Goal: Information Seeking & Learning: Find specific fact

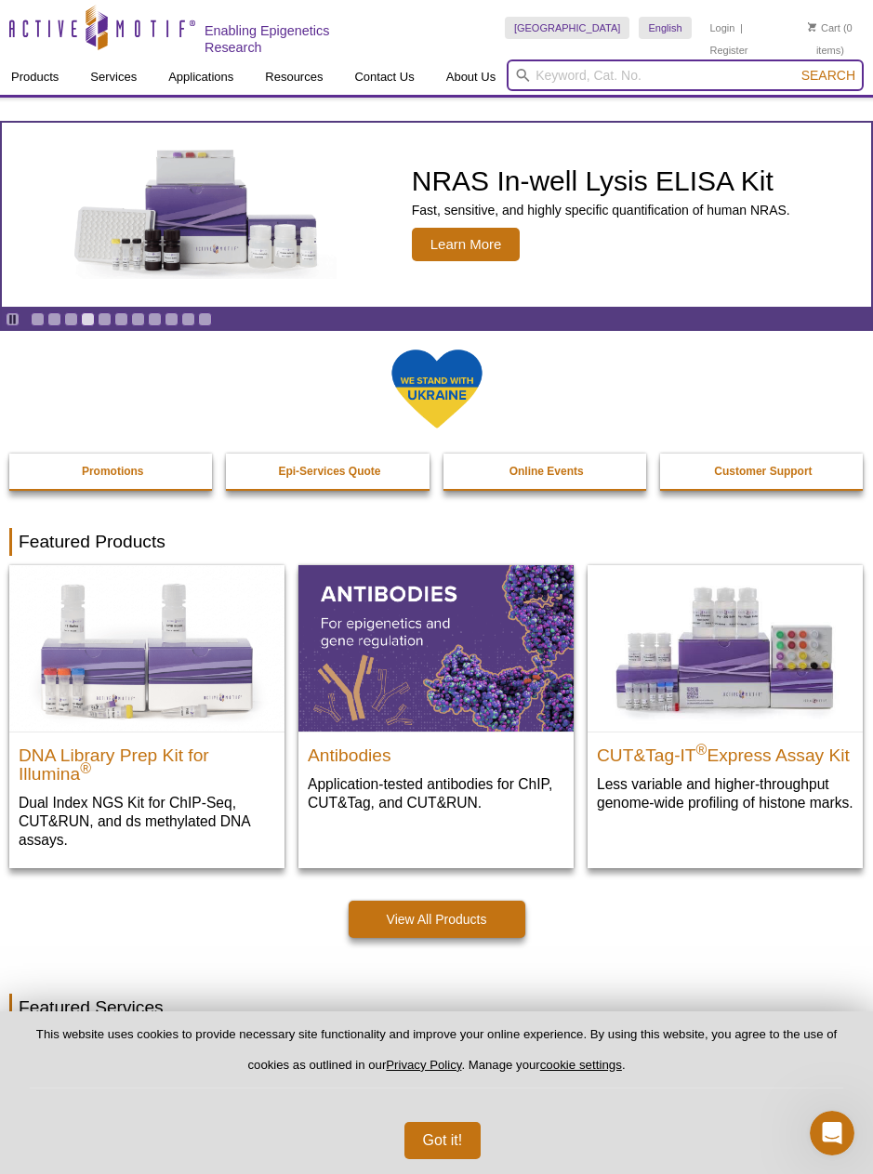
click at [695, 73] on input "search" at bounding box center [685, 76] width 357 height 32
paste input "39044"
type input "39044"
click at [796, 67] on button "Search" at bounding box center [828, 75] width 65 height 17
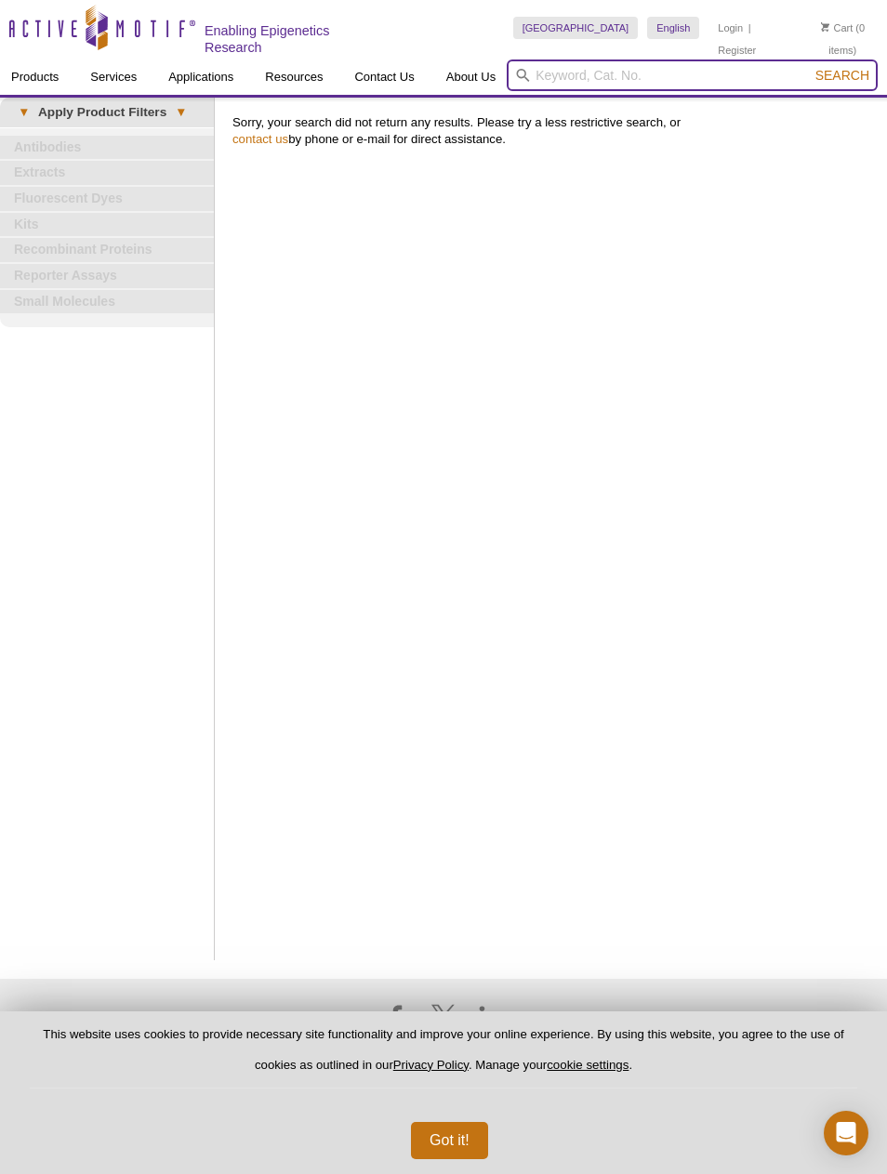
click at [664, 63] on input "search" at bounding box center [692, 76] width 371 height 32
paste input "39044"
click at [810, 67] on button "Search" at bounding box center [842, 75] width 65 height 17
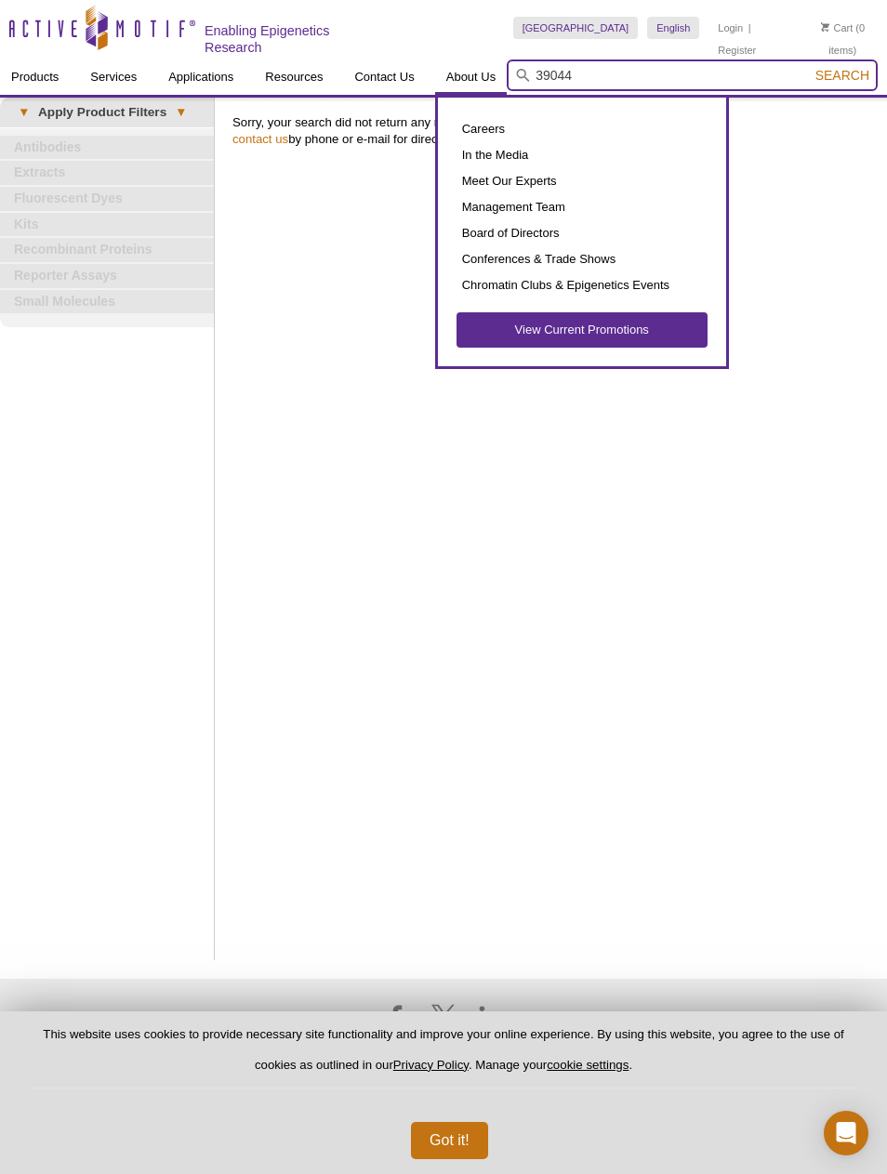
drag, startPoint x: 641, startPoint y: 71, endPoint x: 457, endPoint y: 78, distance: 183.3
click at [457, 78] on div "Products ChIP Assays ChIP Accessory Products ChIP Kits ChIP-Validated Antibodie…" at bounding box center [443, 77] width 887 height 35
type input "parp2"
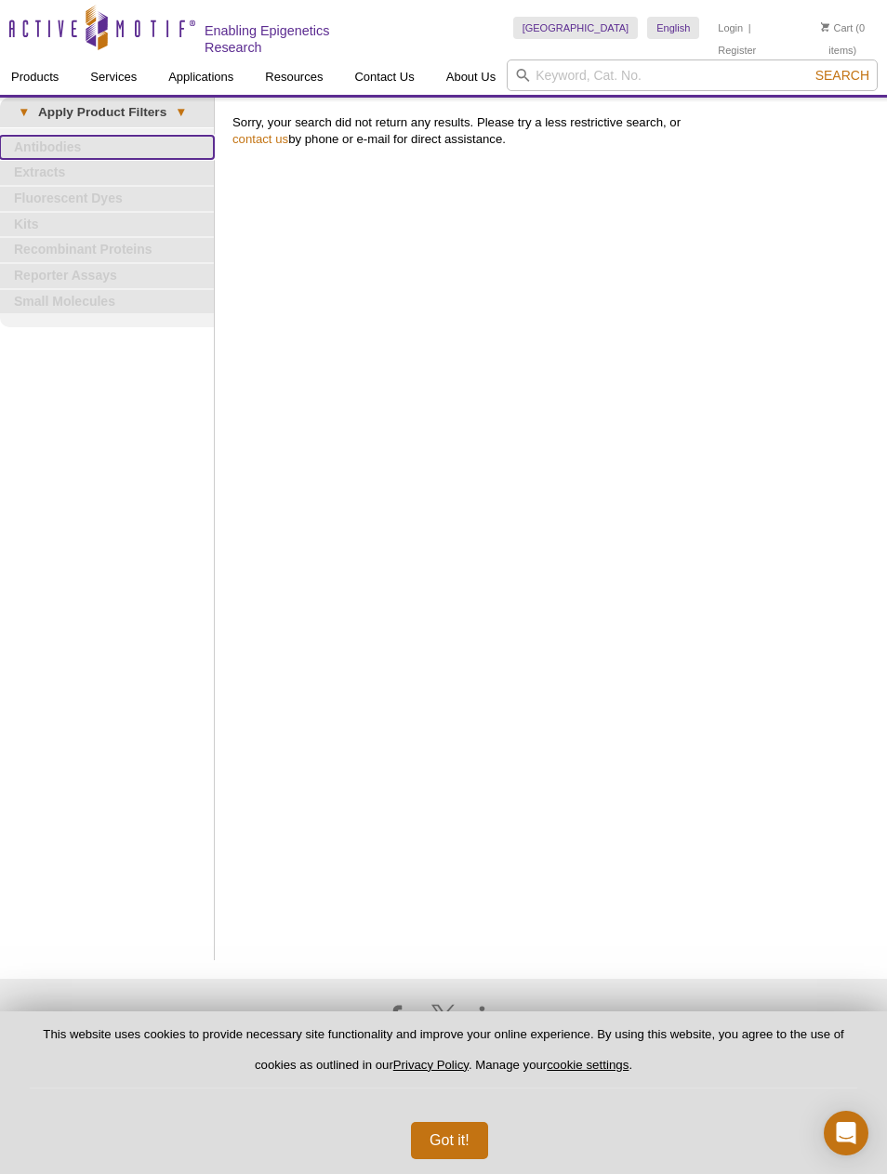
click at [61, 141] on link "Antibodies" at bounding box center [107, 148] width 214 height 24
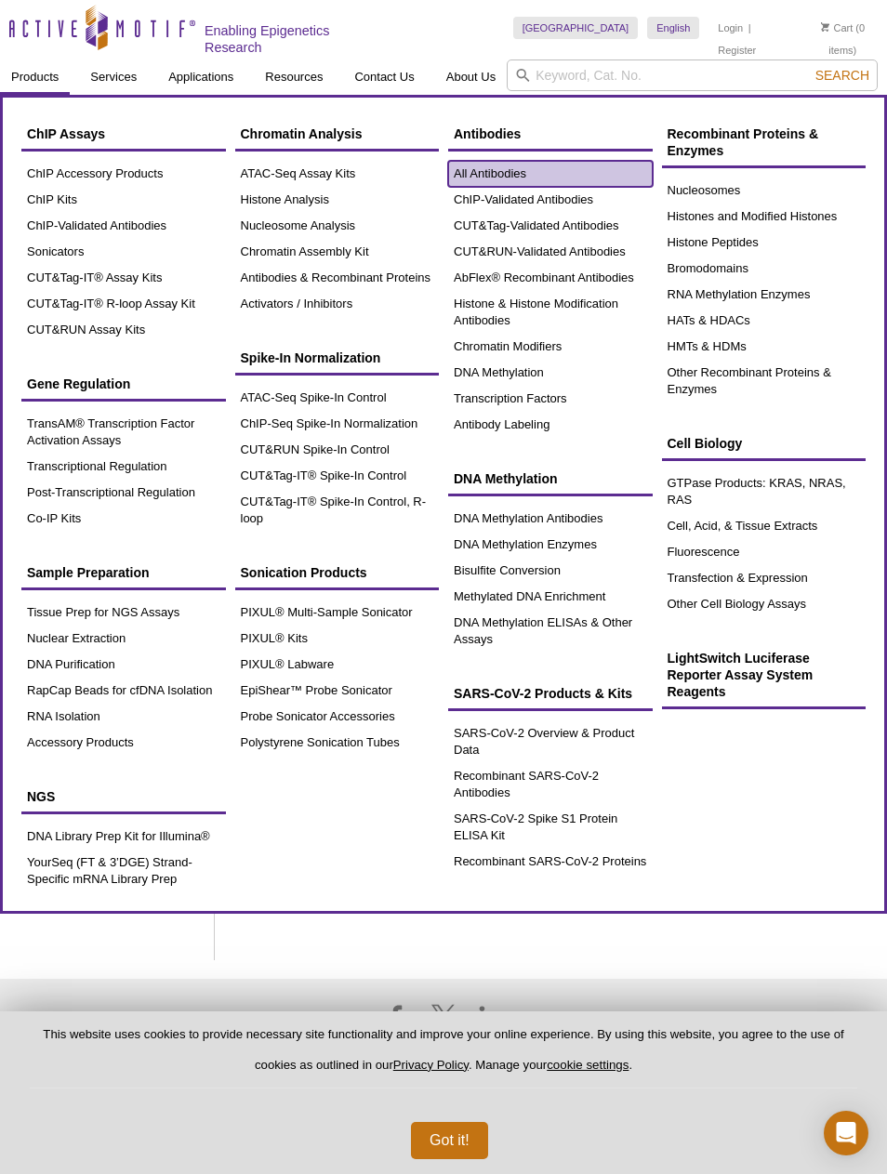
click at [553, 163] on link "All Antibodies" at bounding box center [550, 174] width 205 height 26
click at [481, 167] on link "All Antibodies" at bounding box center [550, 174] width 205 height 26
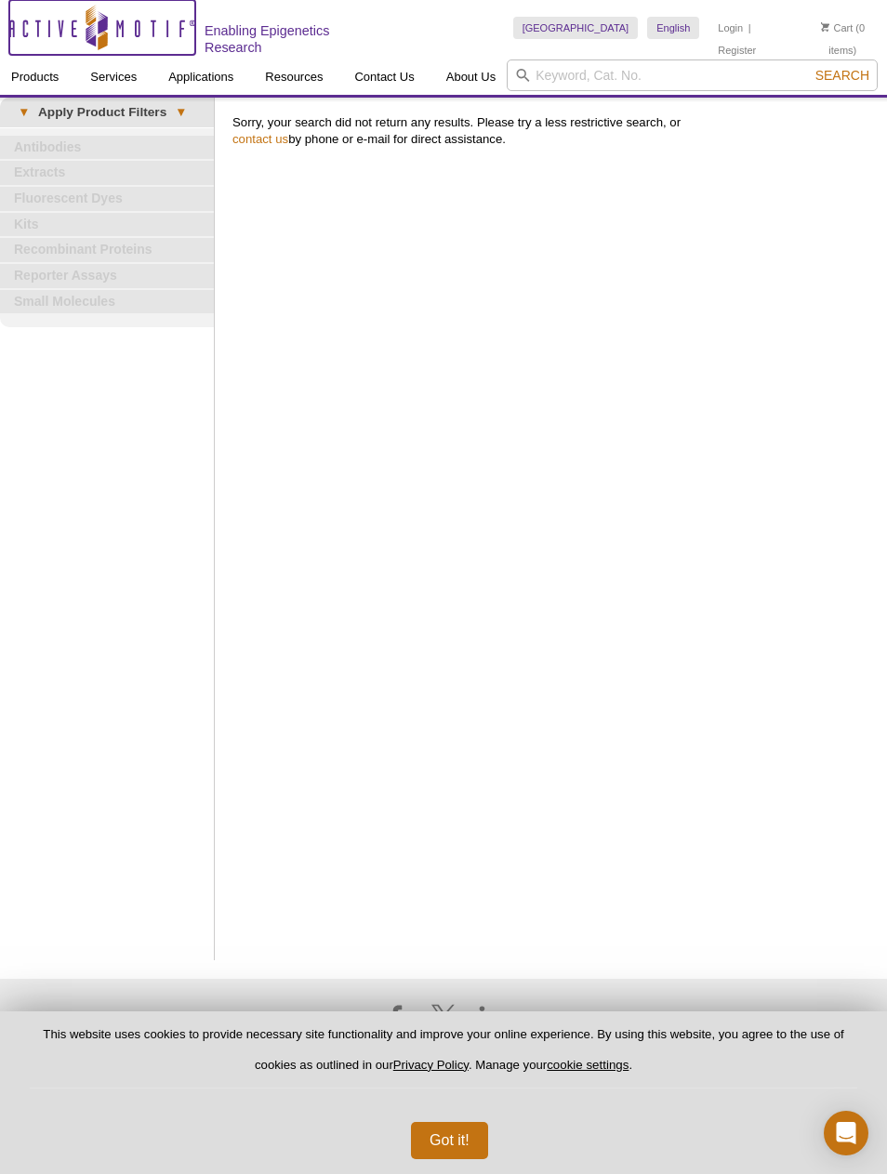
drag, startPoint x: 76, startPoint y: 24, endPoint x: 106, endPoint y: 42, distance: 34.6
click at [77, 24] on icon "Active Motif Logo" at bounding box center [102, 28] width 186 height 46
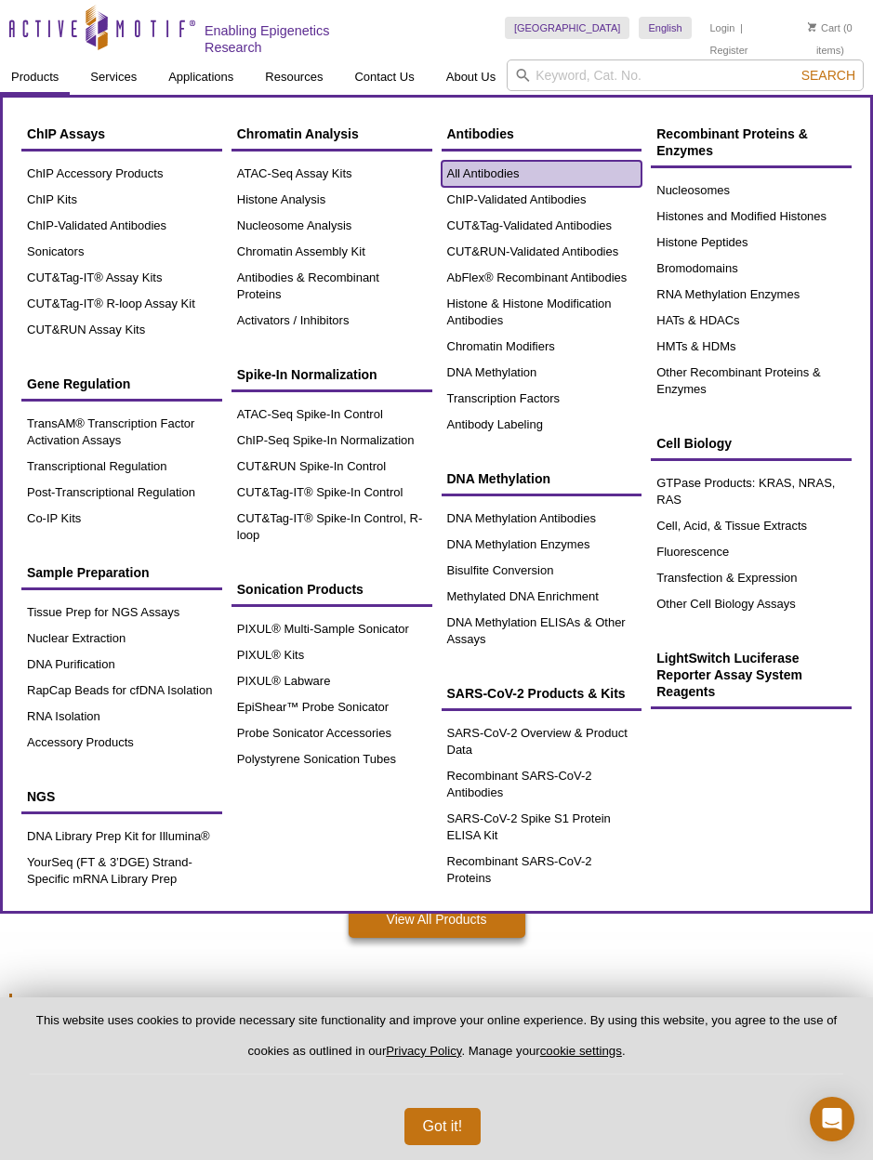
click at [464, 167] on link "All Antibodies" at bounding box center [542, 174] width 201 height 26
click at [501, 175] on link "All Antibodies" at bounding box center [542, 174] width 201 height 26
click at [497, 168] on link "All Antibodies" at bounding box center [542, 174] width 201 height 26
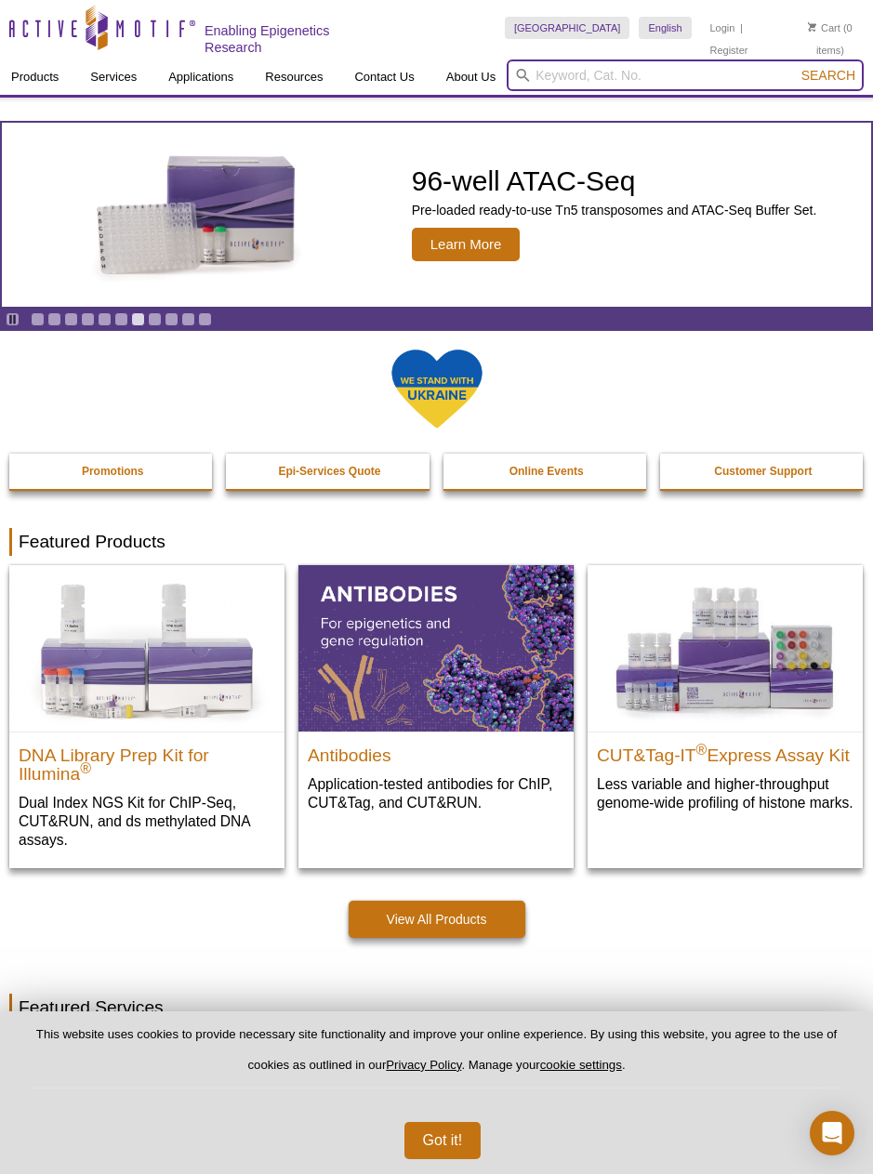
click at [574, 79] on input "search" at bounding box center [685, 76] width 357 height 32
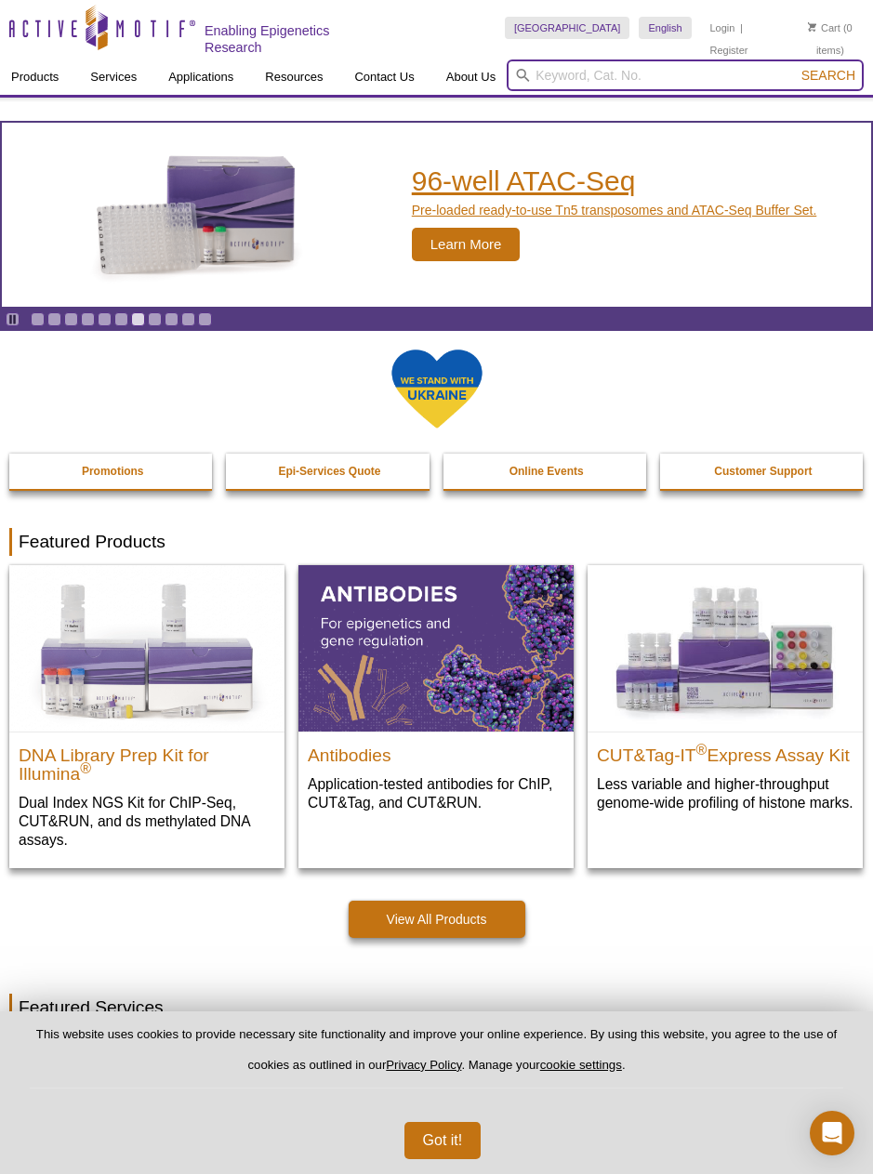
paste input "39044"
type input "39044"
click at [796, 67] on button "Search" at bounding box center [828, 75] width 65 height 17
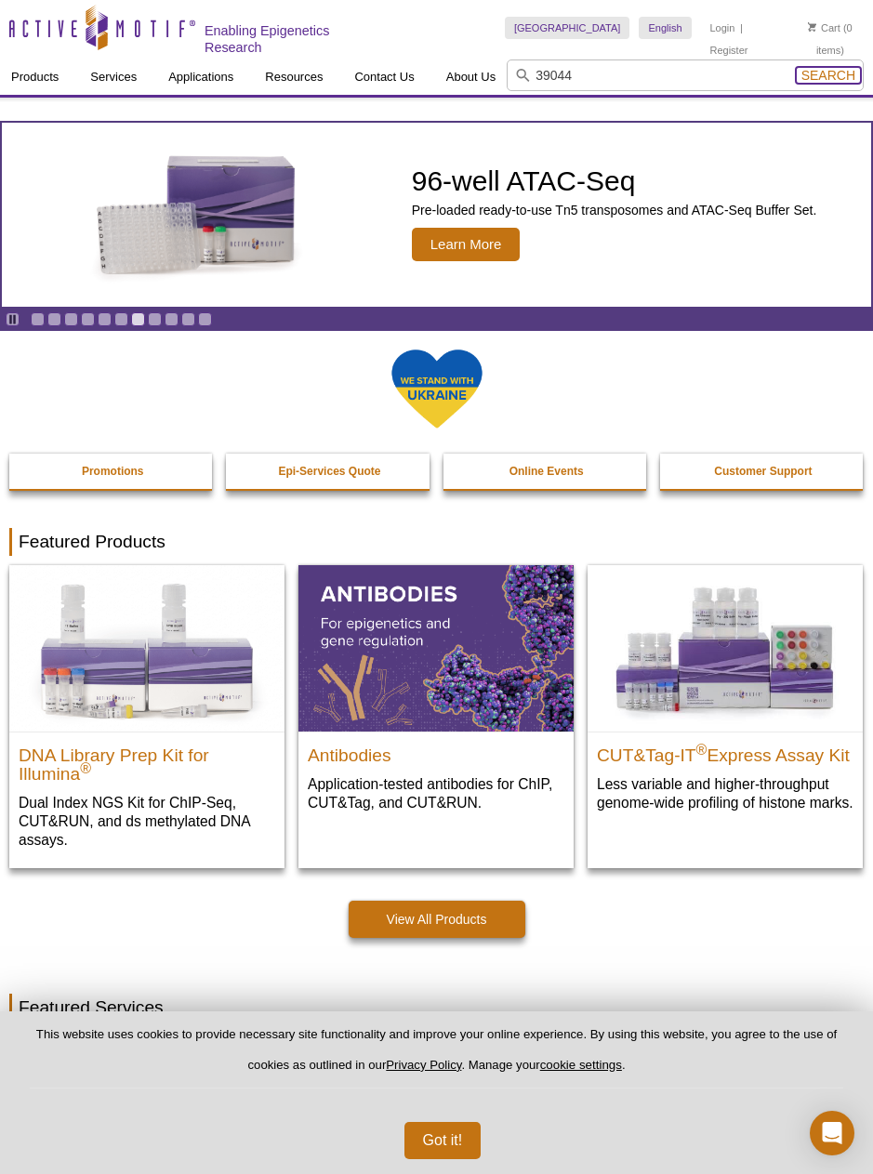
click at [814, 73] on span "Search" at bounding box center [828, 75] width 54 height 15
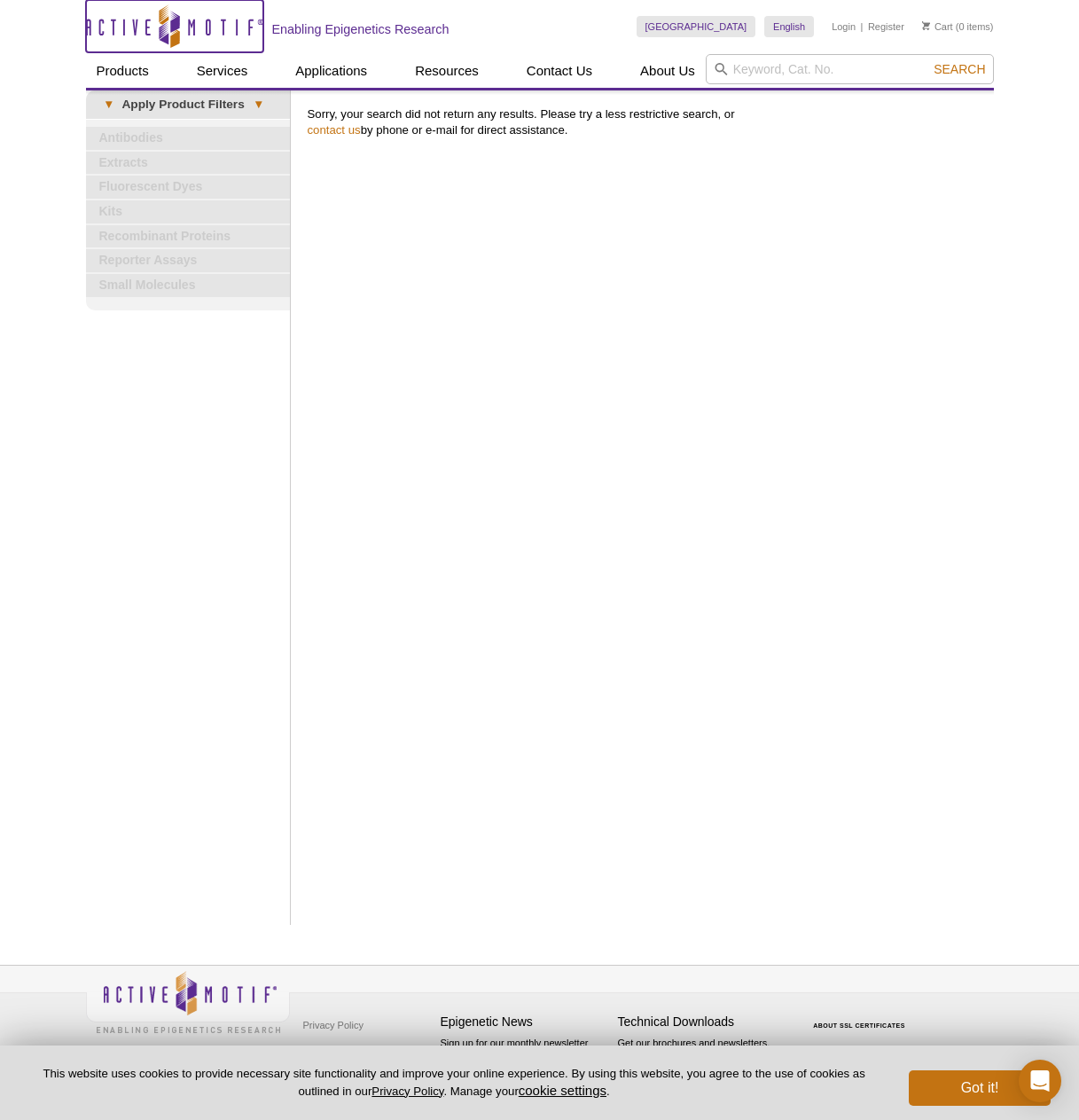
click at [216, 28] on icon "Active Motif Logo" at bounding box center [175, 27] width 177 height 44
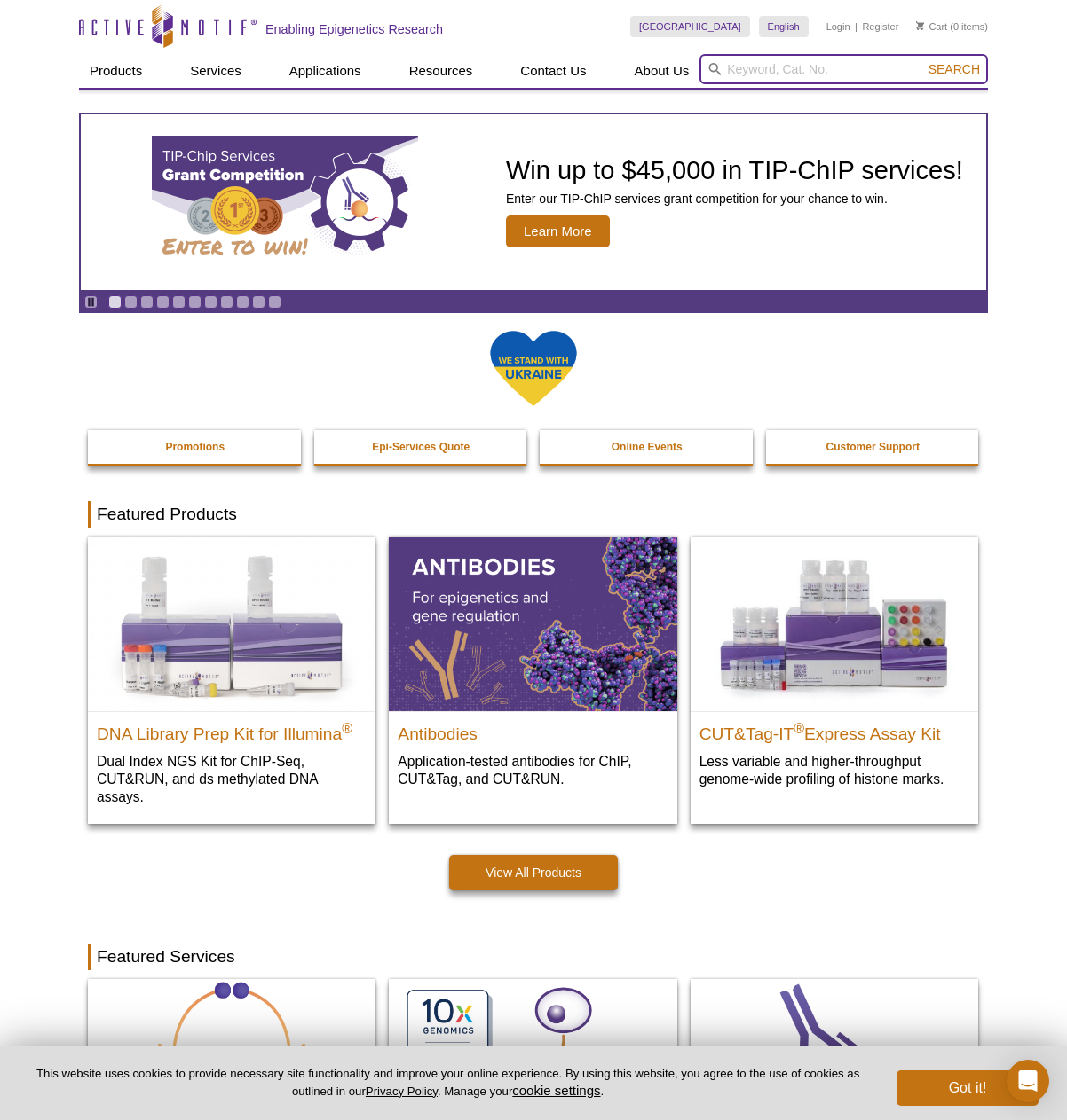
click at [748, 76] on input "search" at bounding box center [844, 70] width 288 height 31
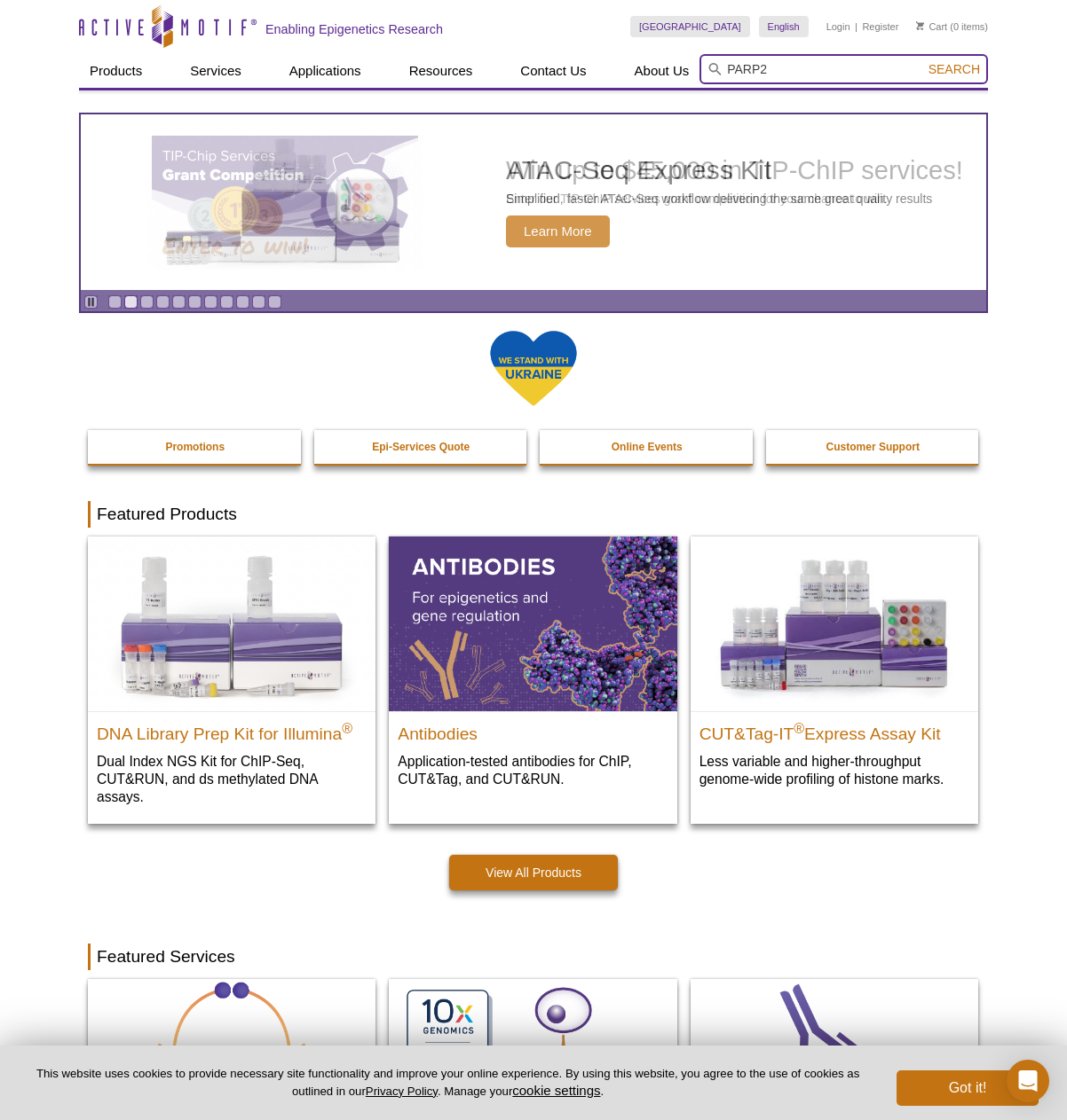
click at [923, 61] on button "Search" at bounding box center [953, 69] width 62 height 16
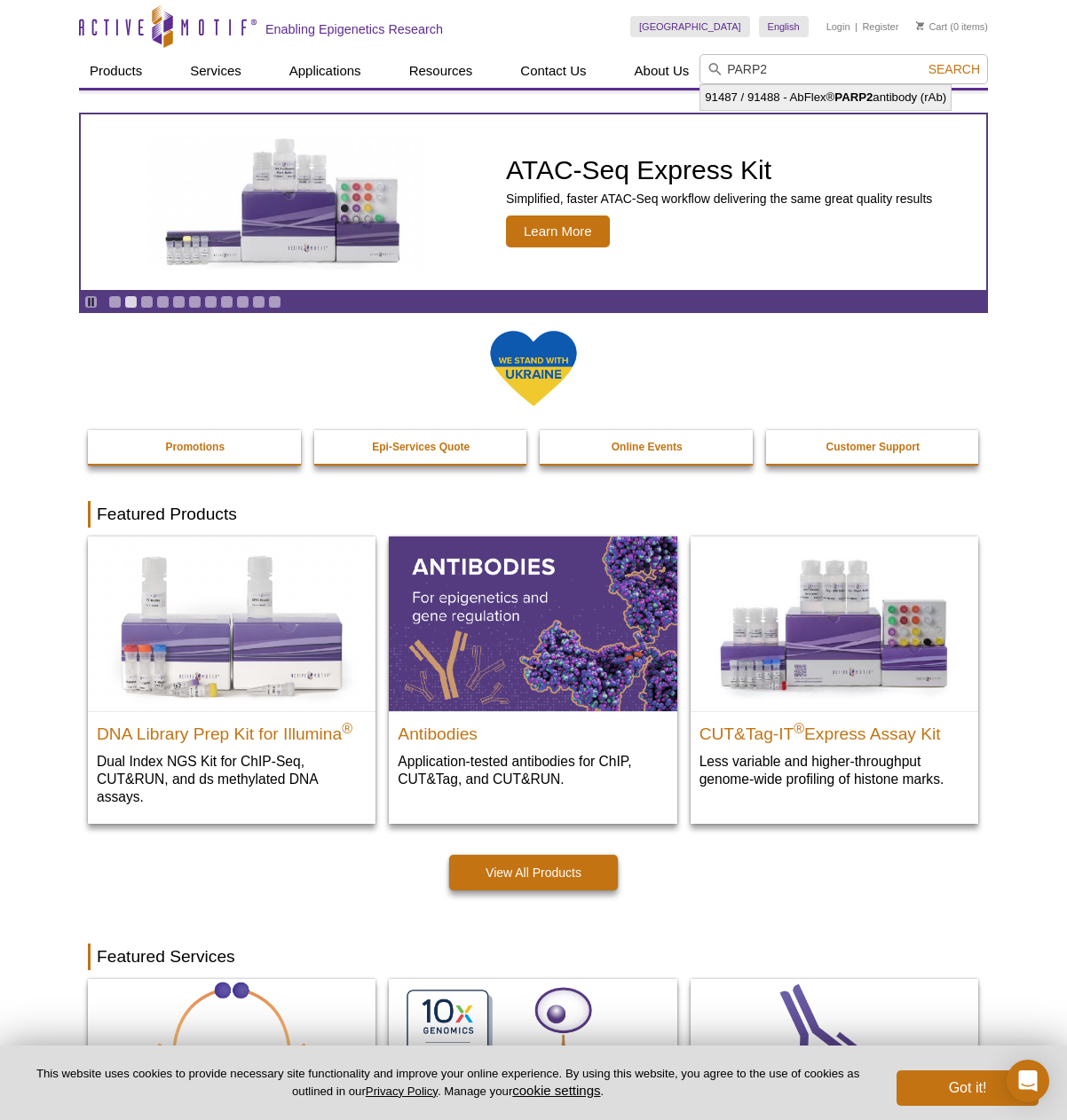
click at [770, 94] on li "91487 / 91488 - AbFlex® PARP2 antibody (rAb)" at bounding box center [826, 97] width 250 height 25
type input "91487 / 91488 - AbFlex® PARP2 antibody (rAb)"
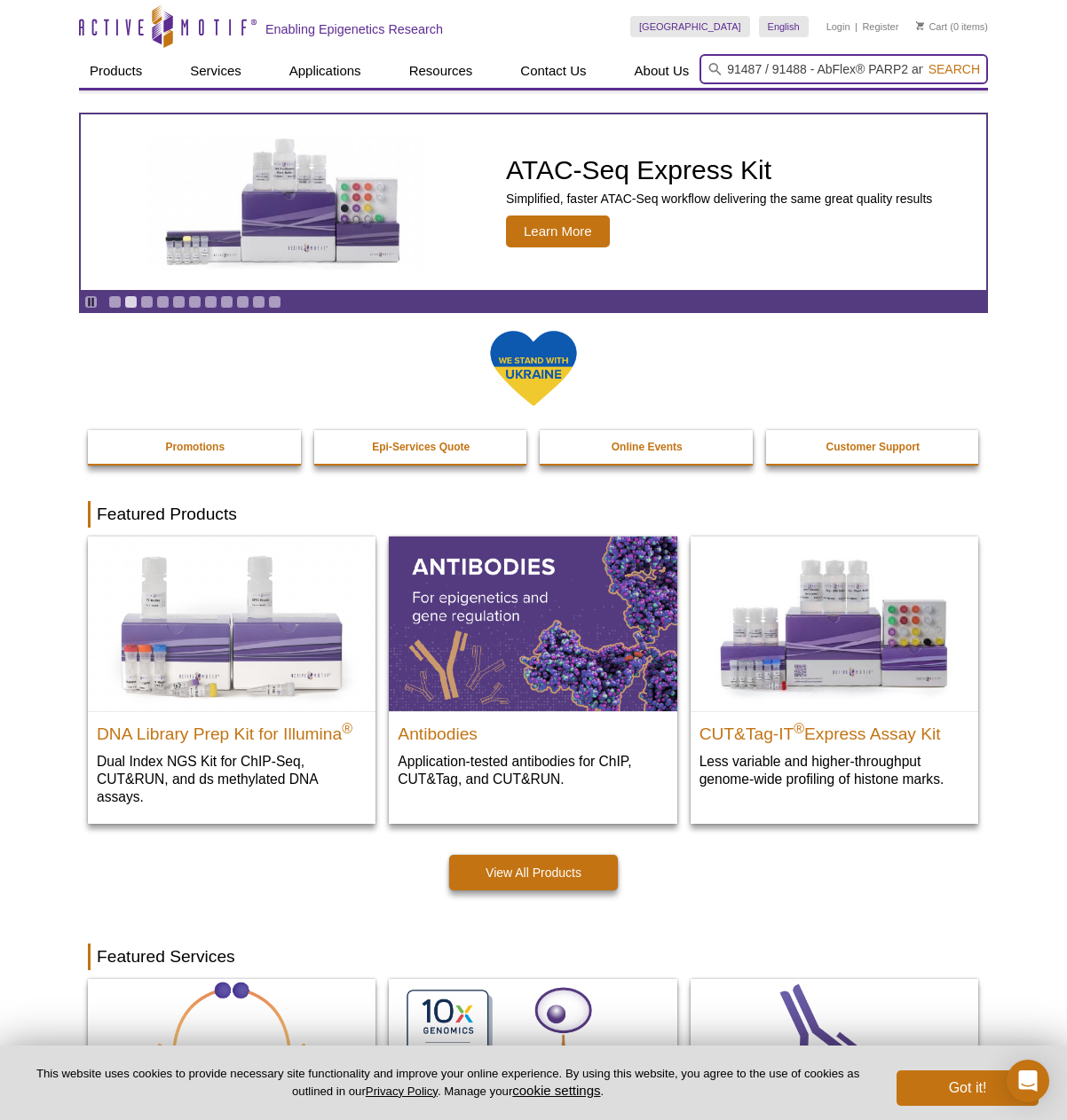
scroll to position [0, 67]
click at [956, 63] on span "Search" at bounding box center [954, 69] width 52 height 14
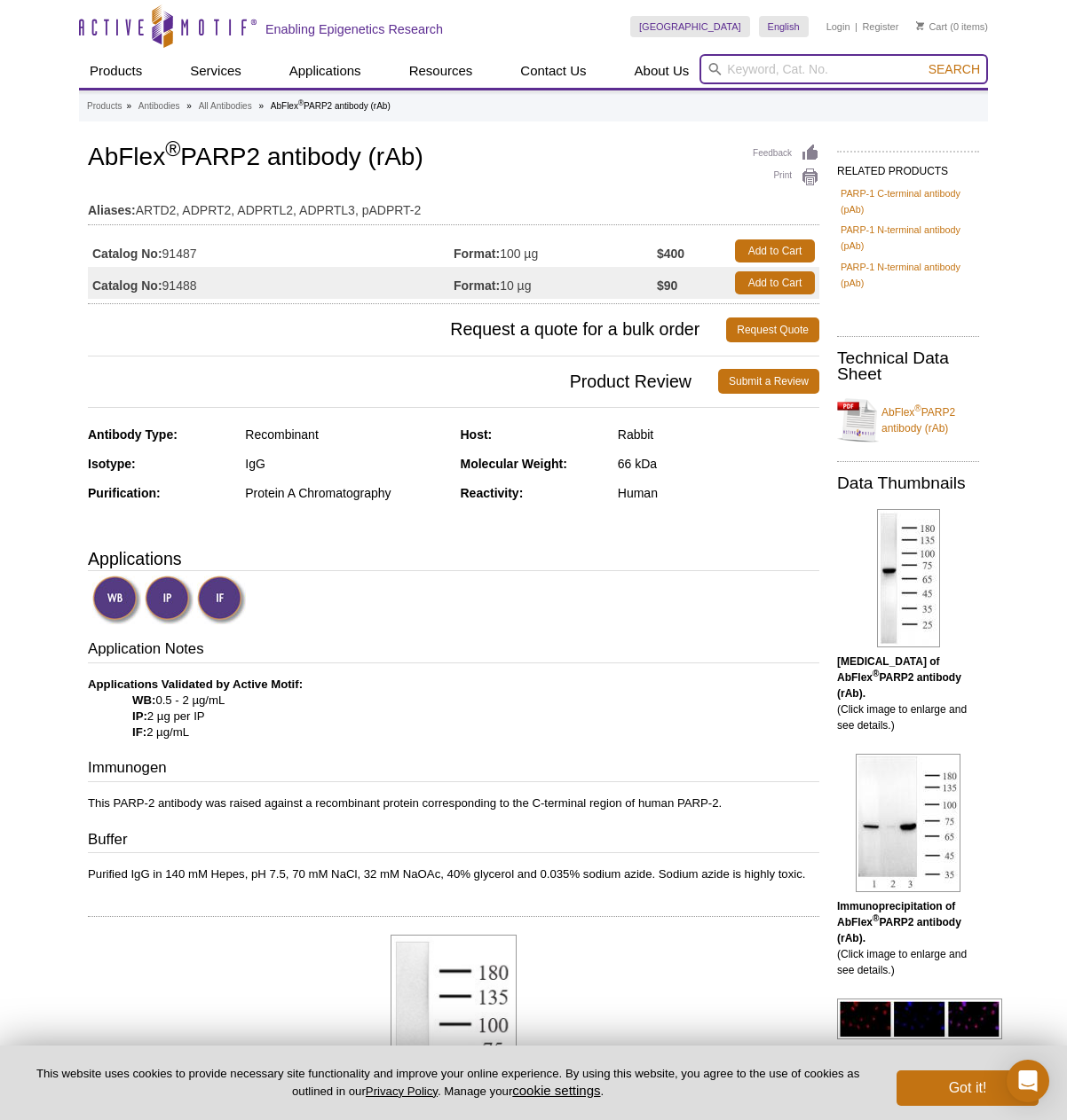
click at [777, 67] on input "search" at bounding box center [844, 70] width 288 height 31
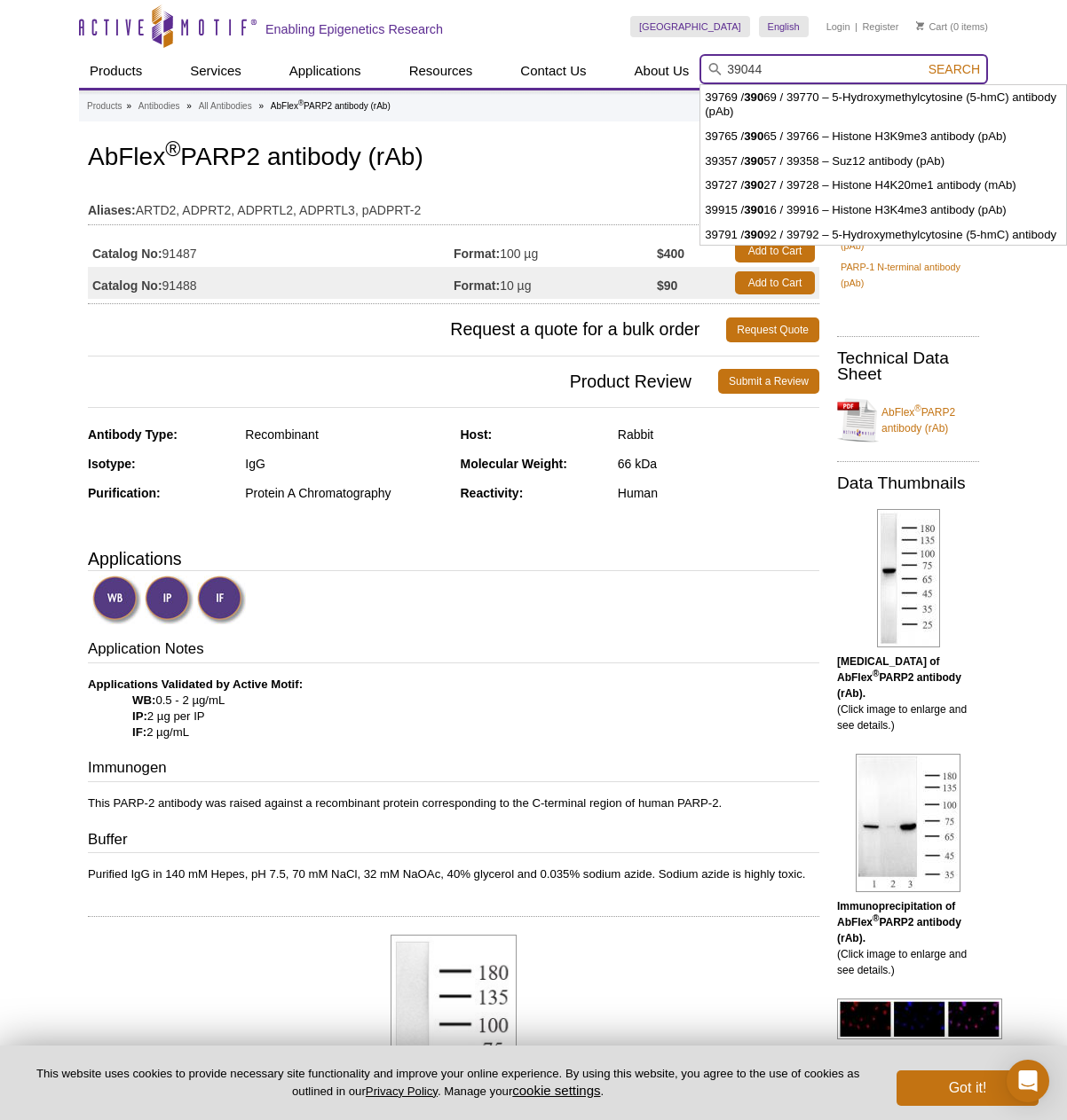
type input "39044"
click at [923, 61] on button "Search" at bounding box center [953, 69] width 62 height 16
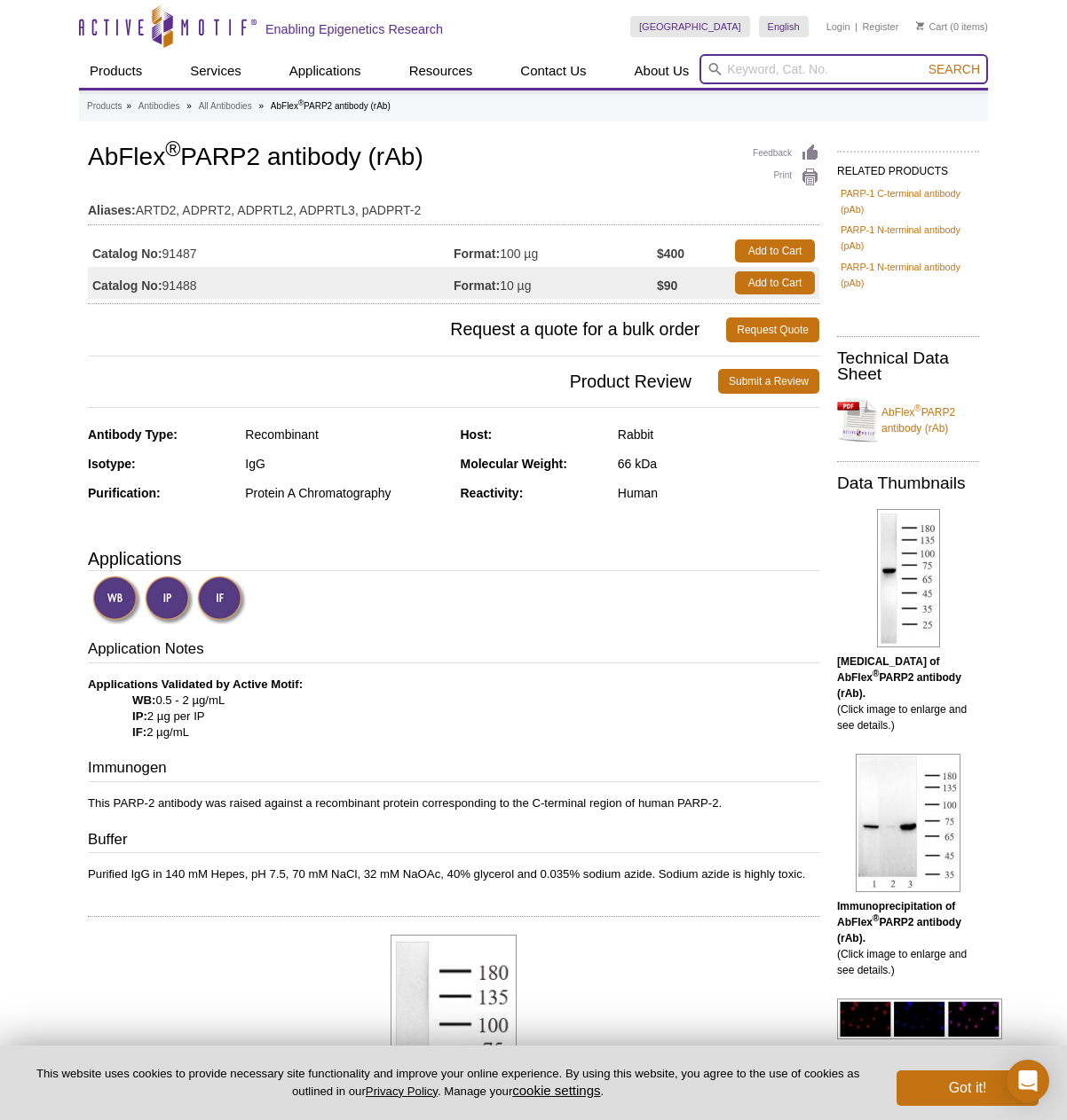
click at [820, 60] on input "search" at bounding box center [844, 70] width 288 height 31
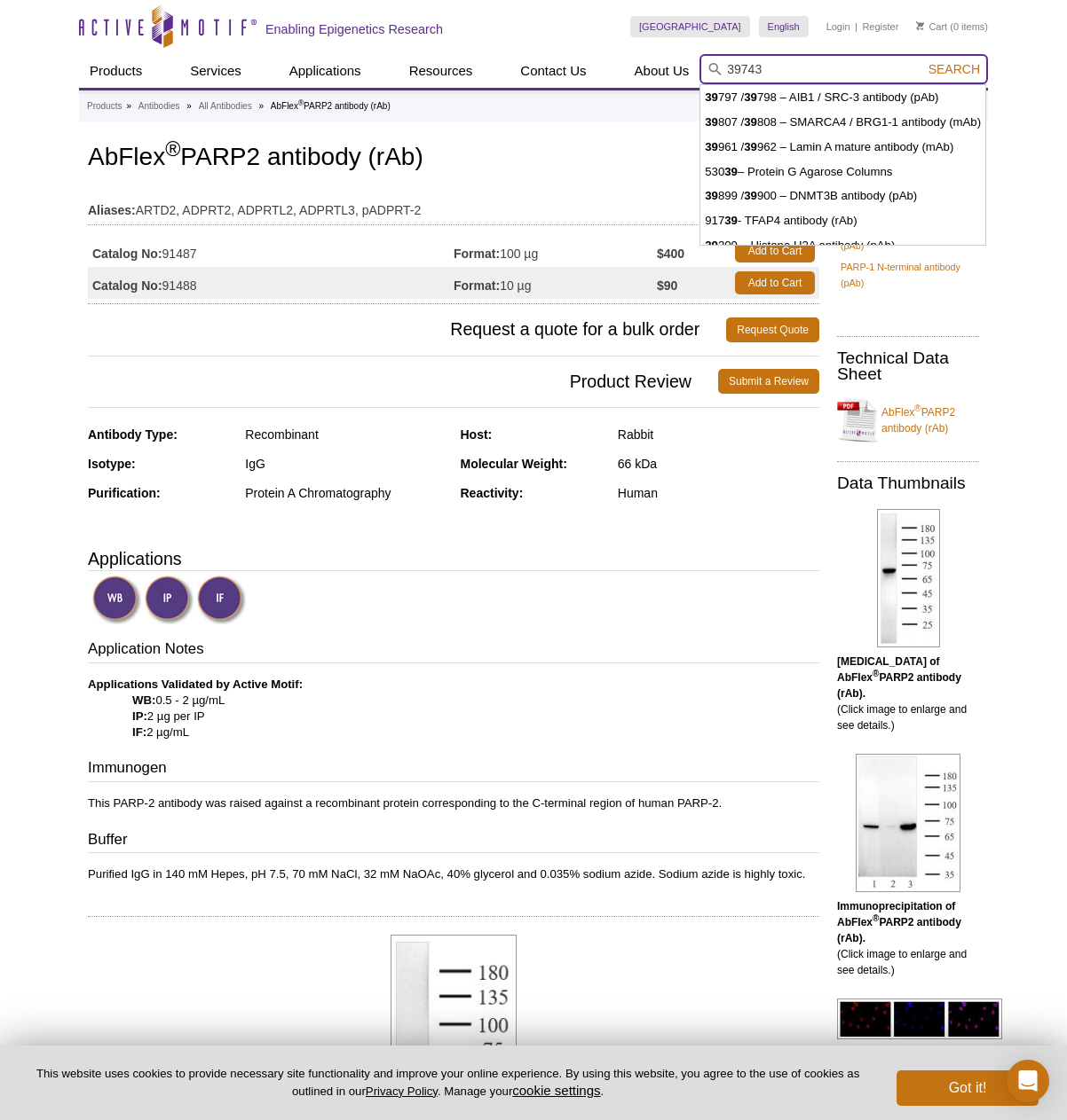
type input "39743"
click at [923, 61] on button "Search" at bounding box center [953, 69] width 62 height 16
